Goal: Task Accomplishment & Management: Complete application form

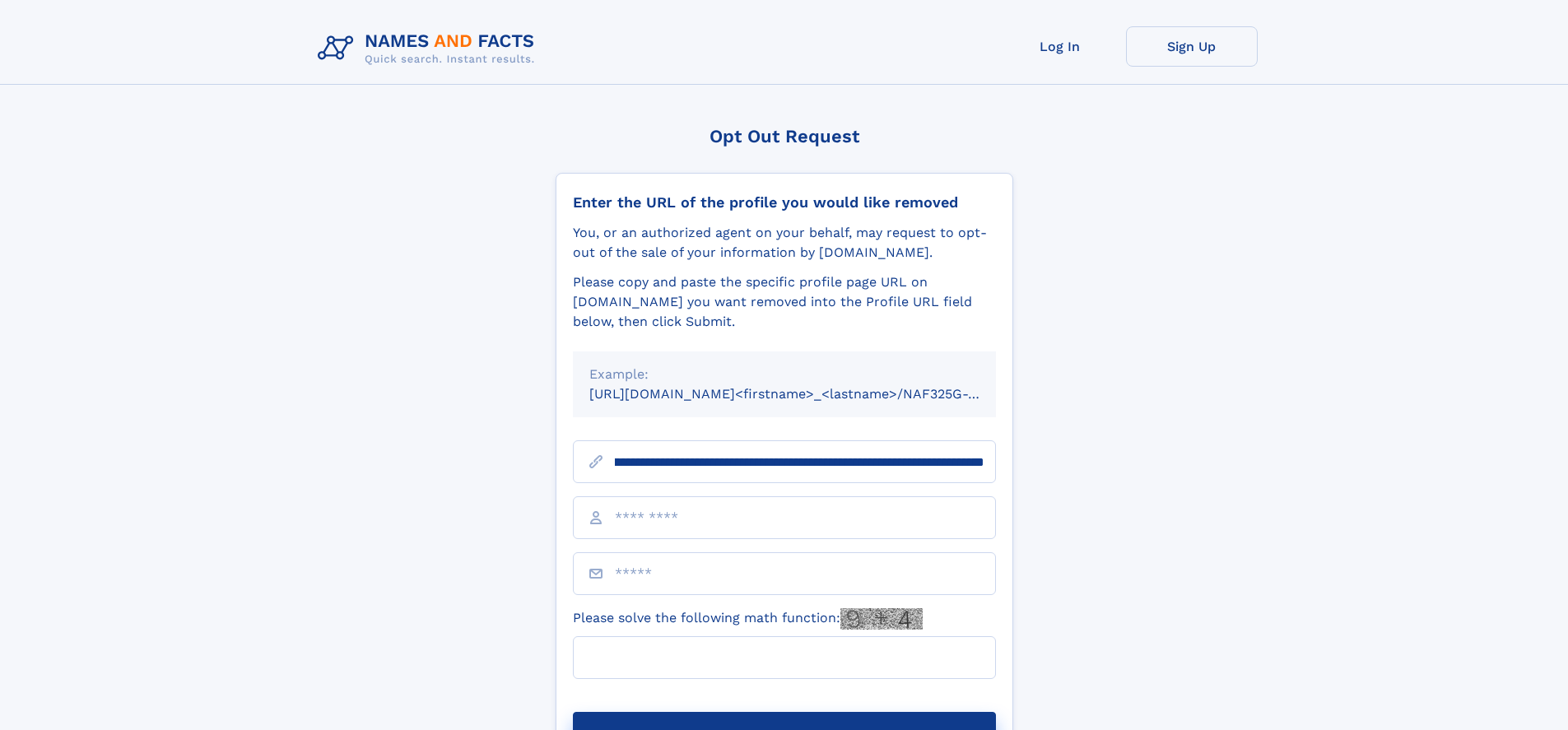
scroll to position [0, 178]
type input "**********"
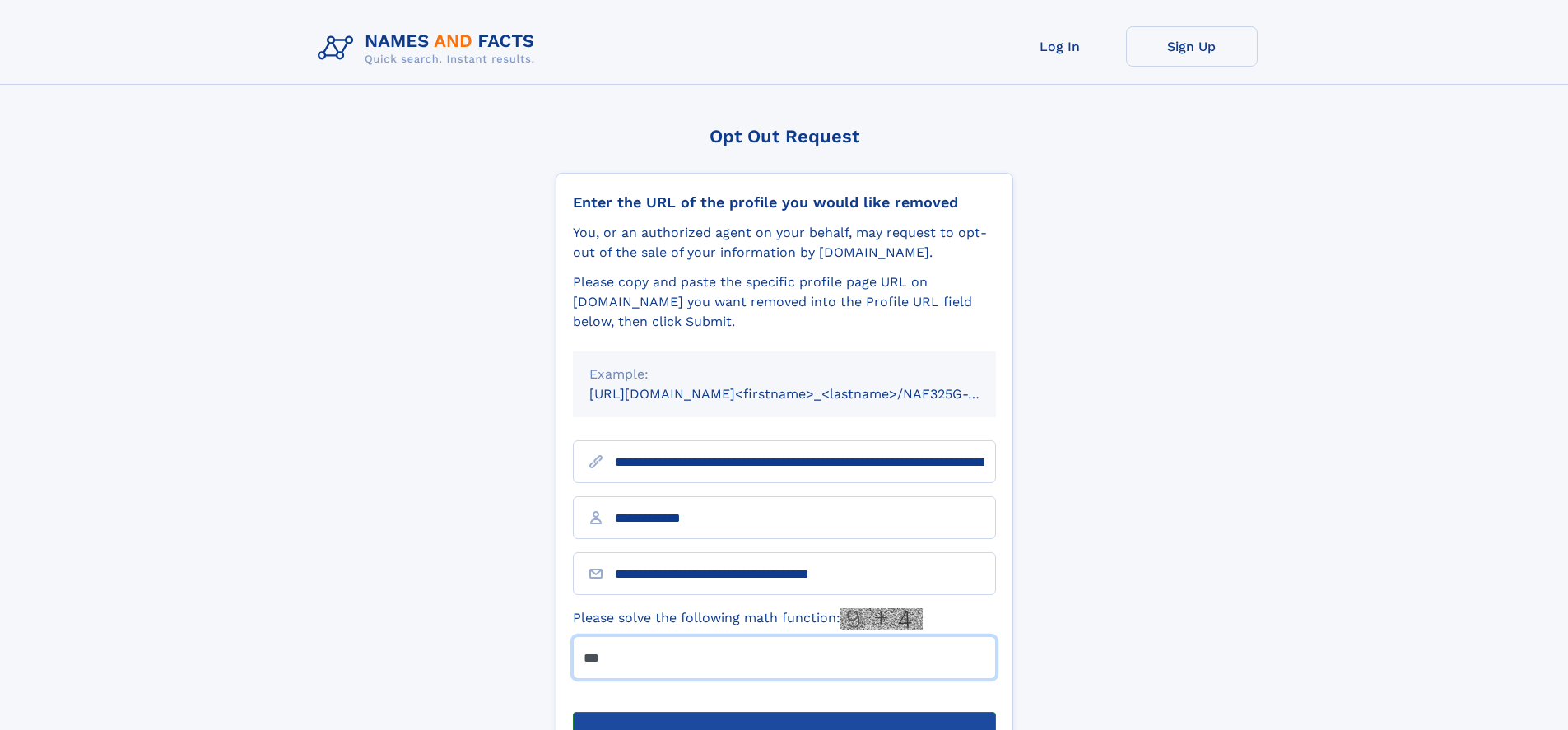
type input "***"
click at [784, 712] on button "Submit Opt Out Request" at bounding box center [785, 738] width 423 height 53
